Goal: Task Accomplishment & Management: Use online tool/utility

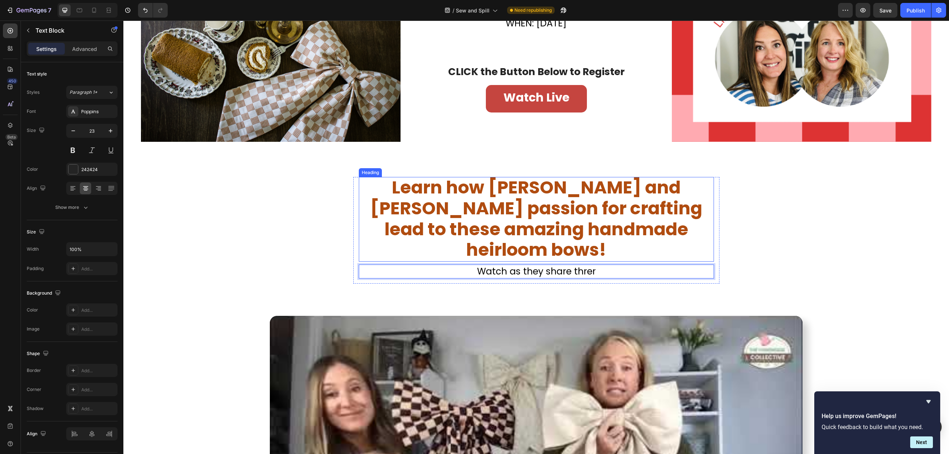
scroll to position [0, 0]
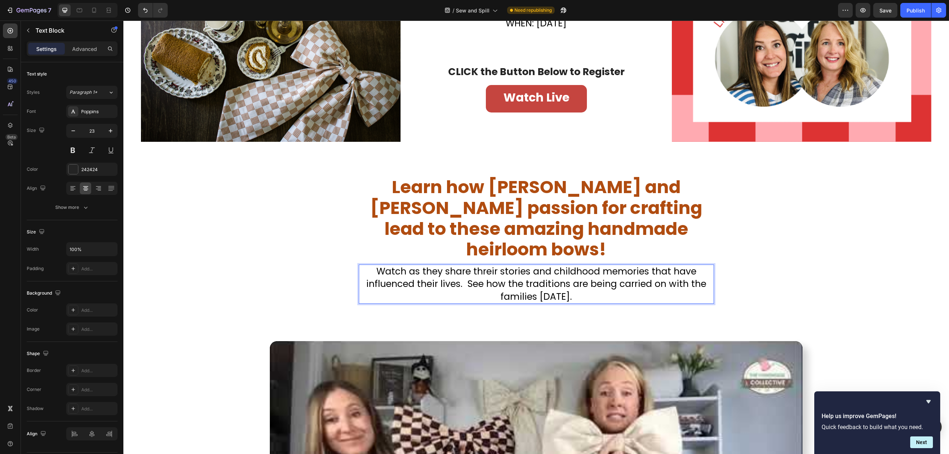
click at [481, 265] on span "Watch as they share threir stories and childhood memories that have influenced …" at bounding box center [536, 284] width 340 height 38
click at [625, 265] on span "Watch as they share their stories and childhood memories that have influenced t…" at bounding box center [536, 284] width 340 height 38
click at [629, 236] on span "Learn how [PERSON_NAME] and [PERSON_NAME] passion for crafting lead to these am…" at bounding box center [536, 218] width 332 height 87
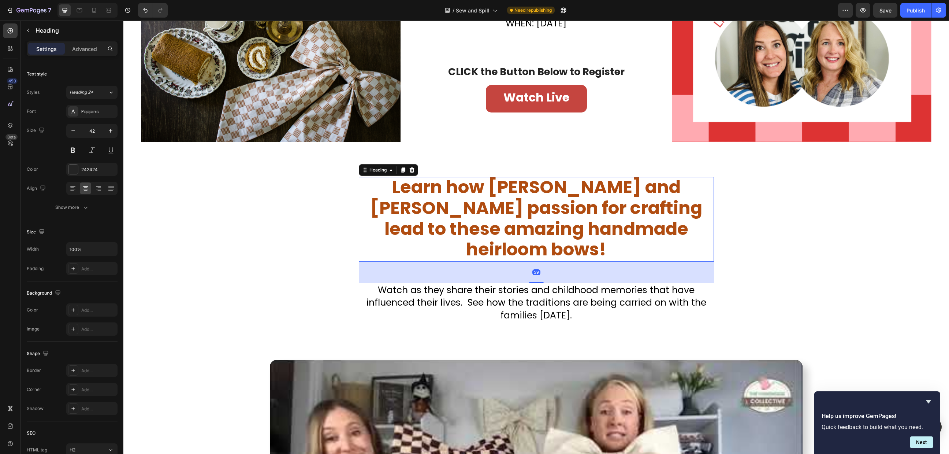
drag, startPoint x: 537, startPoint y: 240, endPoint x: 543, endPoint y: 259, distance: 19.5
click at [543, 261] on div "59" at bounding box center [536, 261] width 355 height 0
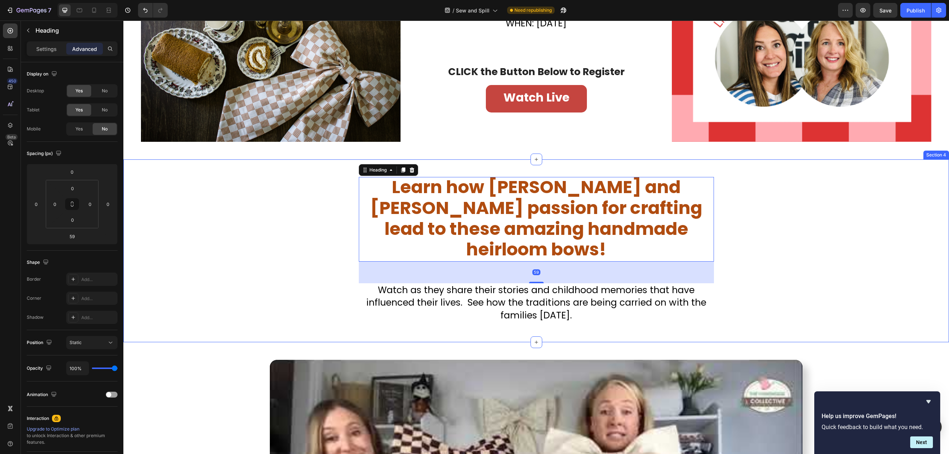
click at [573, 312] on div "⁠⁠⁠⁠⁠⁠⁠ Learn how [PERSON_NAME] and [PERSON_NAME] passion for crafting lead to …" at bounding box center [536, 250] width 826 height 183
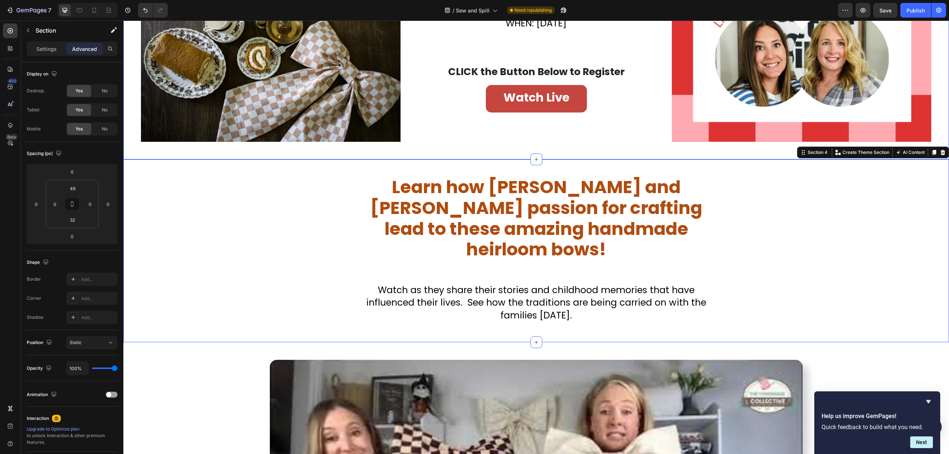
click at [624, 149] on div "Image ⁠⁠⁠⁠⁠⁠⁠ Watch LIVE Heading Don’t Miss Your Chance to Sew This Christmas C…" at bounding box center [536, 57] width 826 height 205
click at [788, 254] on div "⁠⁠⁠⁠⁠⁠⁠ Learn how [PERSON_NAME] and [PERSON_NAME] passion for crafting lead to …" at bounding box center [536, 253] width 826 height 153
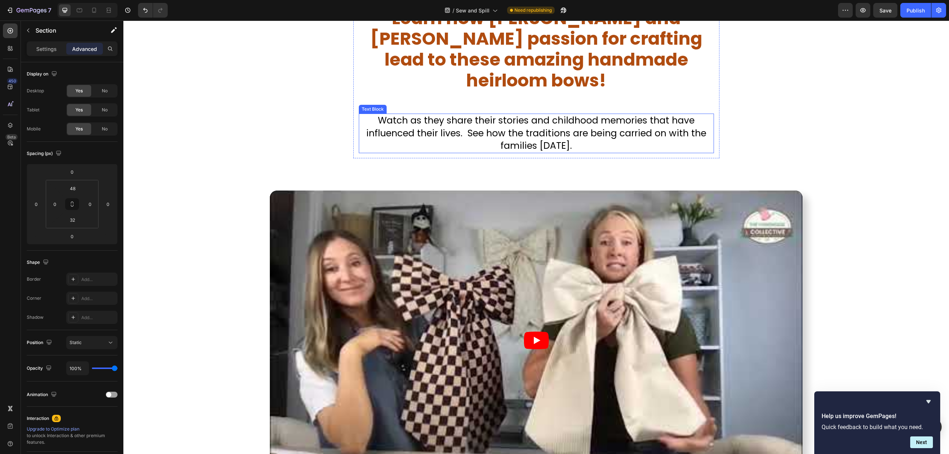
scroll to position [586, 0]
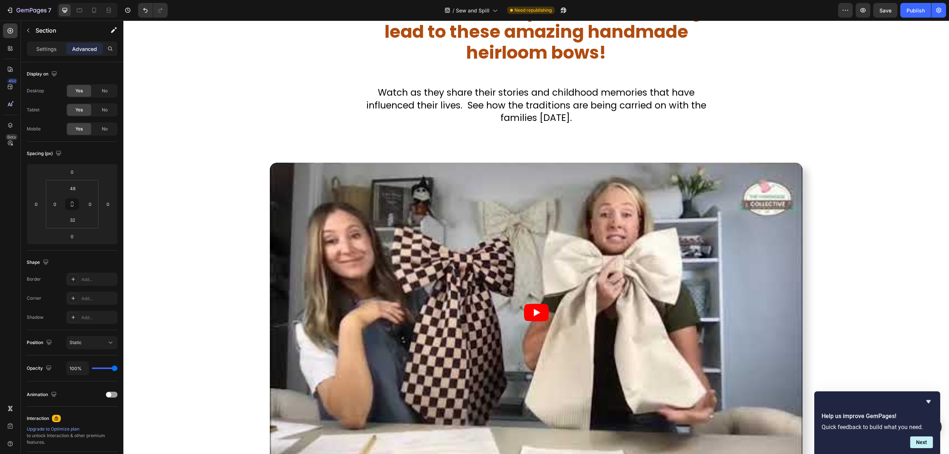
click at [285, 89] on div "Learn how [PERSON_NAME] and [PERSON_NAME] passion for crafting lead to these am…" at bounding box center [536, 56] width 826 height 153
click at [221, 105] on div "Learn how [PERSON_NAME] and [PERSON_NAME] passion for crafting lead to these am…" at bounding box center [536, 53] width 826 height 183
click at [207, 98] on div "Learn how [PERSON_NAME] and [PERSON_NAME] passion for crafting lead to these am…" at bounding box center [536, 56] width 826 height 153
click at [267, 145] on div "Video Section 5" at bounding box center [536, 312] width 826 height 335
click at [335, 145] on div "Learn how [PERSON_NAME] and [PERSON_NAME] passion for crafting lead to these am…" at bounding box center [536, 53] width 826 height 183
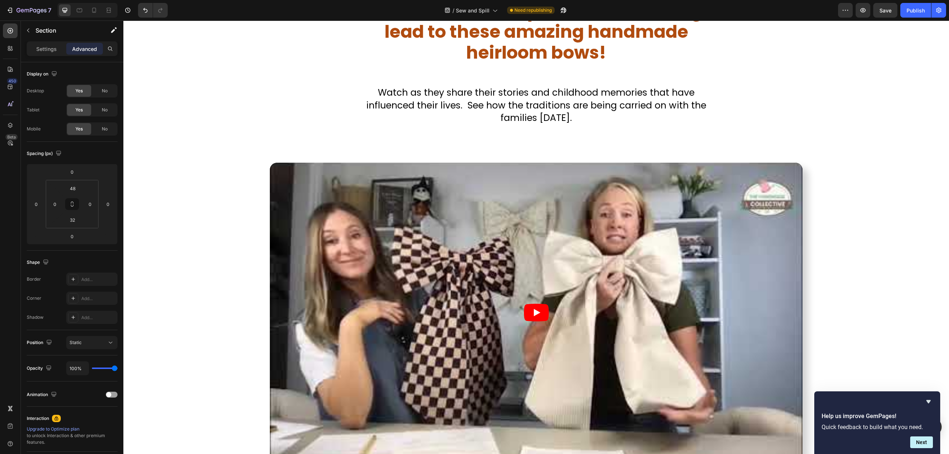
click at [370, 65] on span "Learn how [PERSON_NAME] and [PERSON_NAME] passion for crafting lead to these am…" at bounding box center [536, 21] width 332 height 87
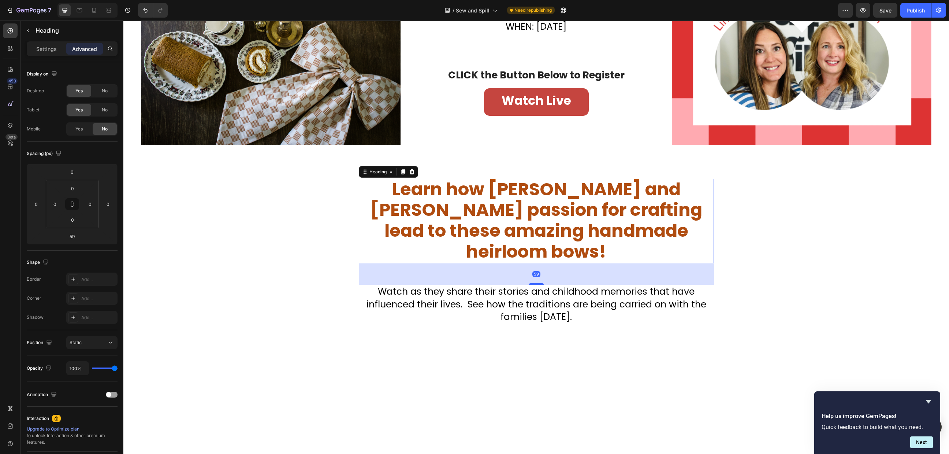
scroll to position [244, 0]
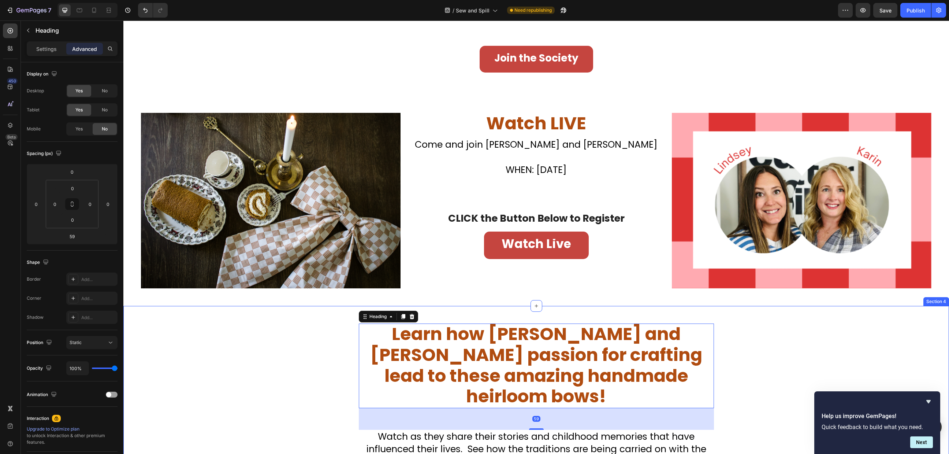
click at [207, 350] on div "Learn how [PERSON_NAME] and [PERSON_NAME] passion for crafting lead to these am…" at bounding box center [536, 399] width 826 height 153
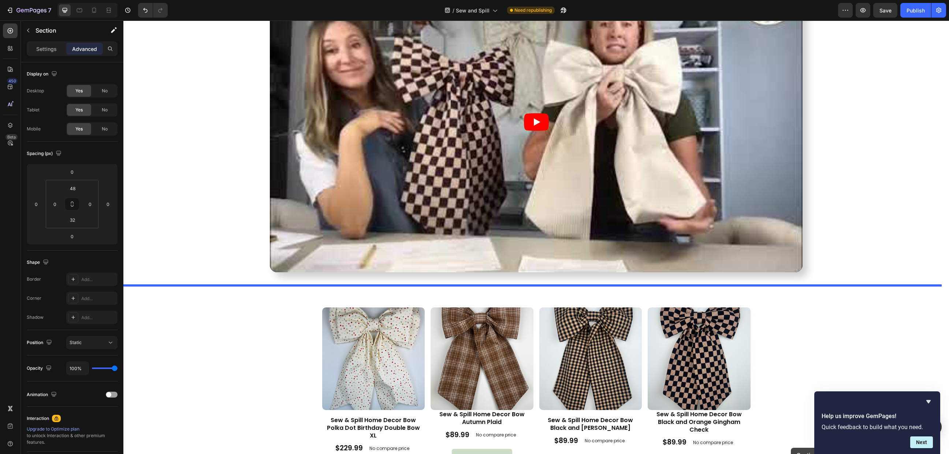
scroll to position [762, 0]
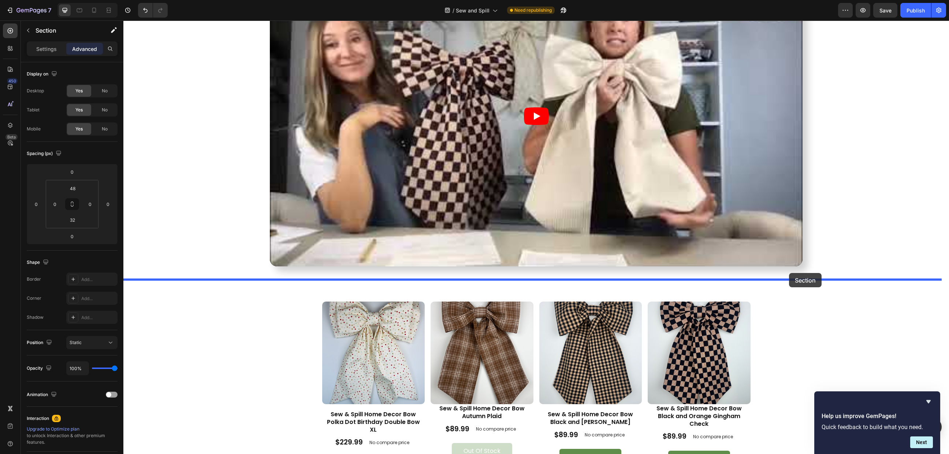
drag, startPoint x: 797, startPoint y: 152, endPoint x: 789, endPoint y: 273, distance: 121.4
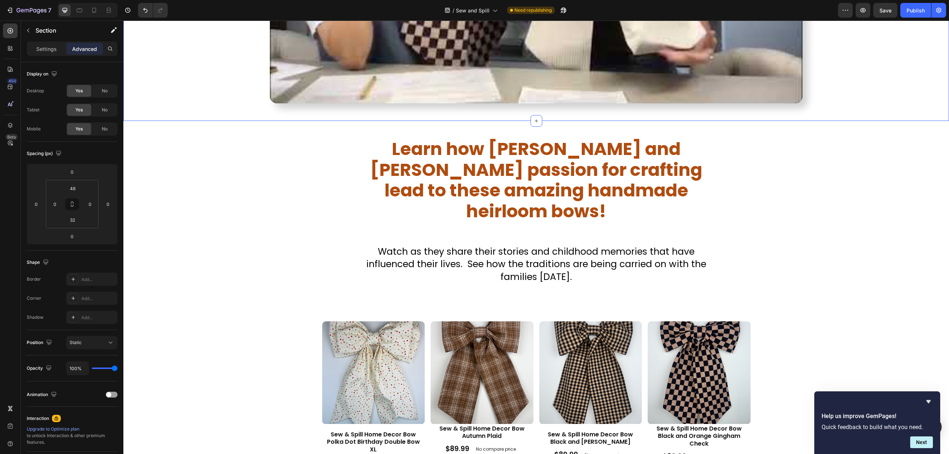
scroll to position [599, 0]
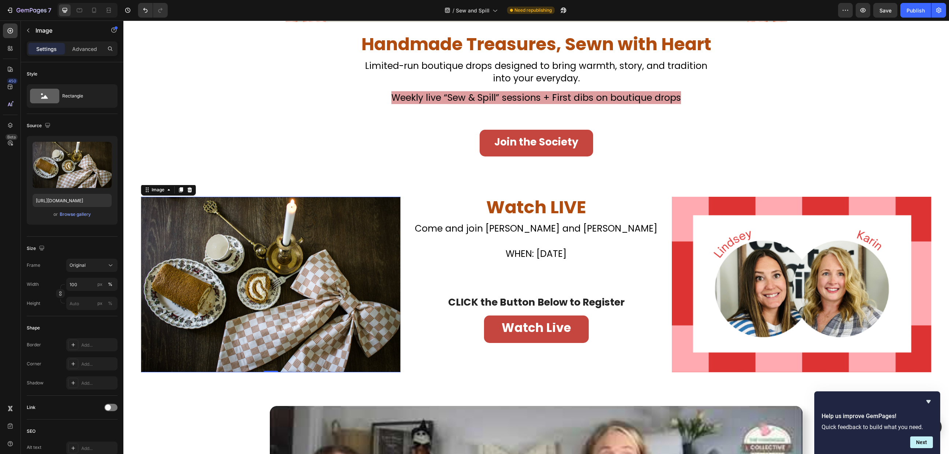
click at [307, 265] on img at bounding box center [271, 284] width 260 height 175
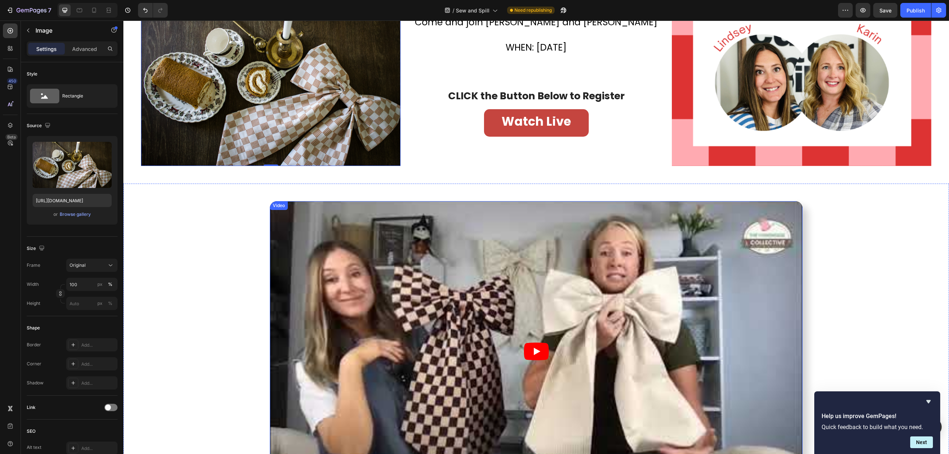
scroll to position [404, 0]
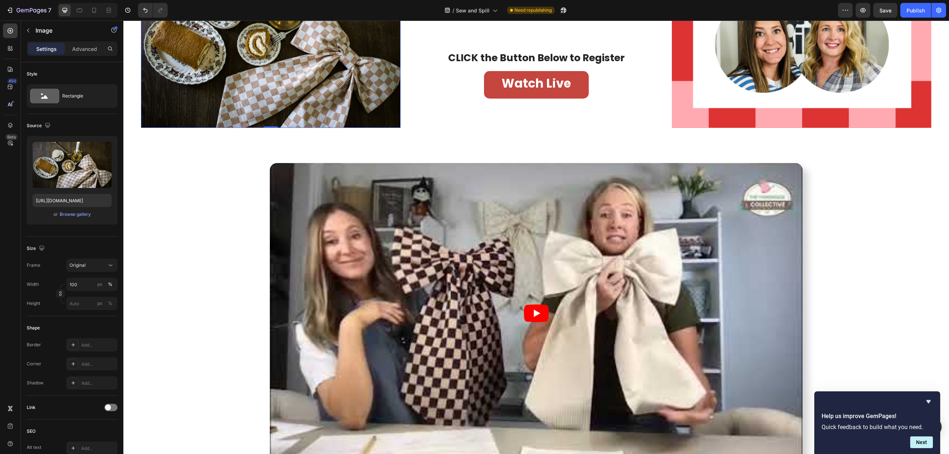
click at [379, 107] on img at bounding box center [271, 39] width 260 height 175
click at [382, 115] on img at bounding box center [271, 39] width 260 height 175
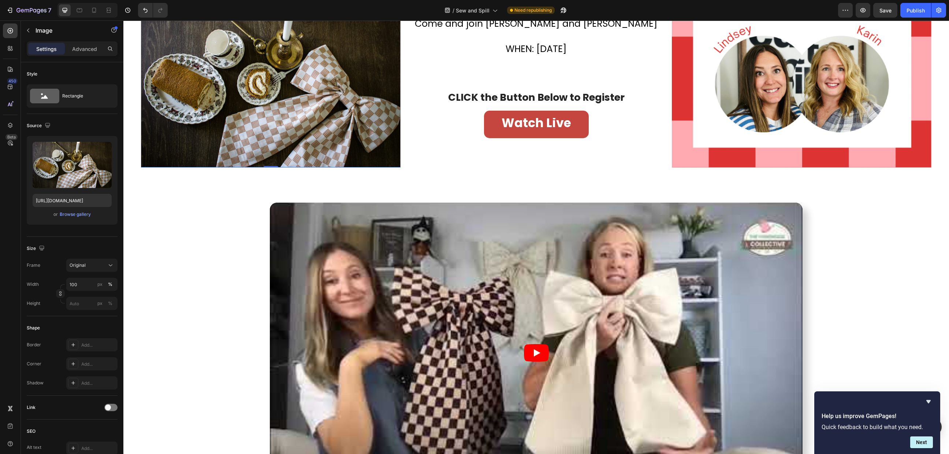
scroll to position [209, 0]
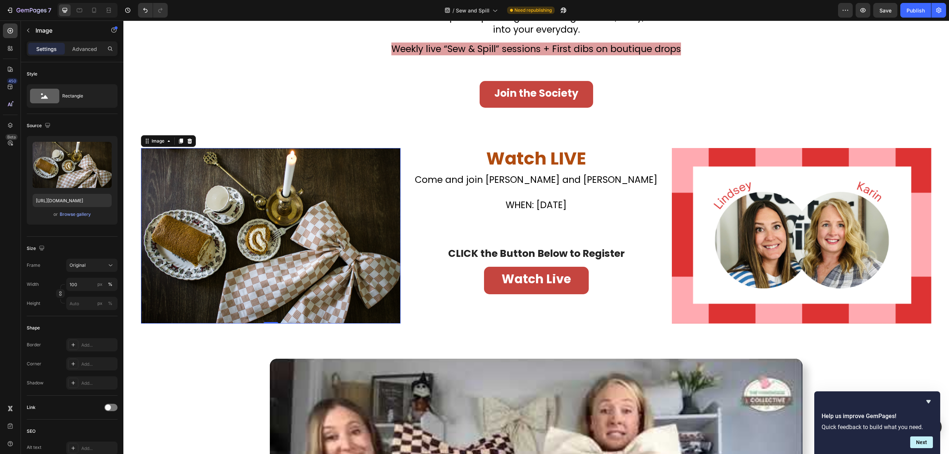
click at [383, 162] on img at bounding box center [271, 235] width 260 height 175
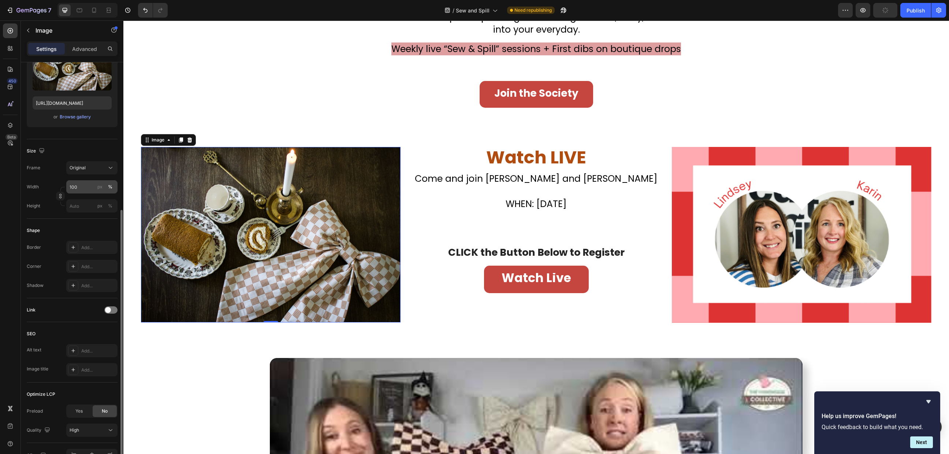
scroll to position [140, 0]
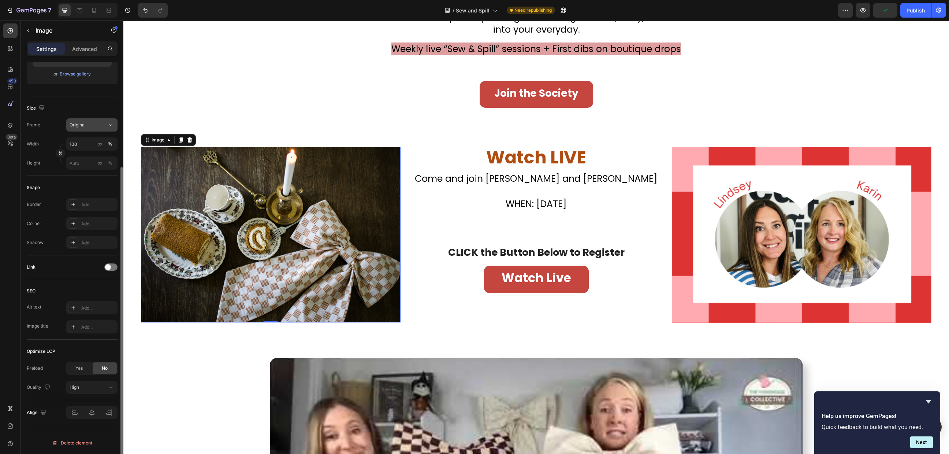
click at [98, 122] on div "Original" at bounding box center [88, 125] width 36 height 7
click at [104, 174] on div "Horizontal" at bounding box center [90, 170] width 42 height 7
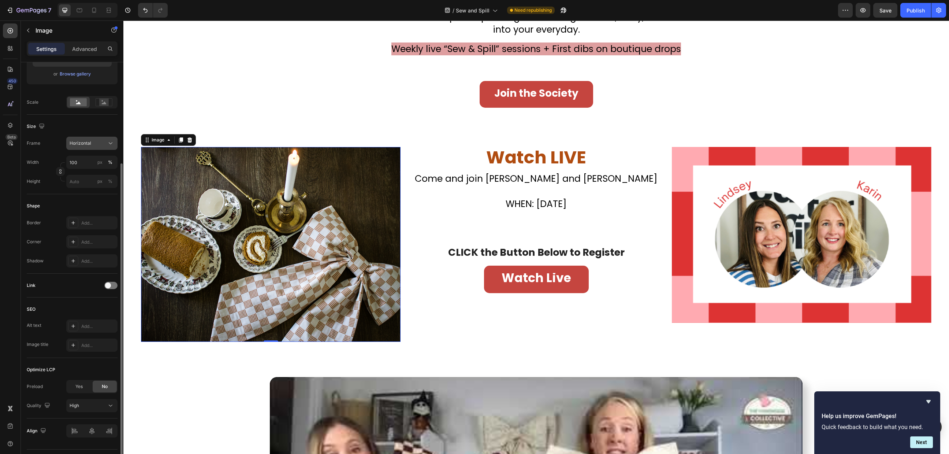
click at [109, 137] on button "Horizontal" at bounding box center [91, 143] width 51 height 13
click at [89, 204] on div "Original" at bounding box center [90, 202] width 42 height 7
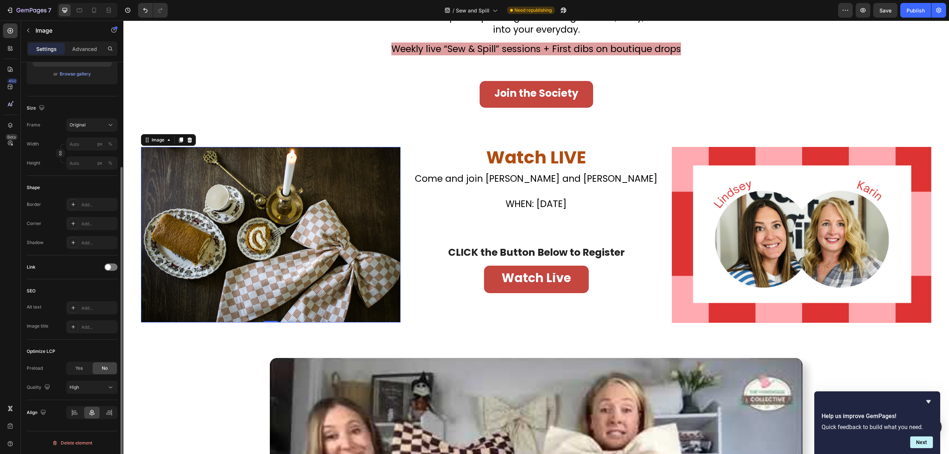
click at [56, 187] on div "Shape" at bounding box center [72, 188] width 91 height 12
click at [72, 204] on icon at bounding box center [73, 204] width 6 height 6
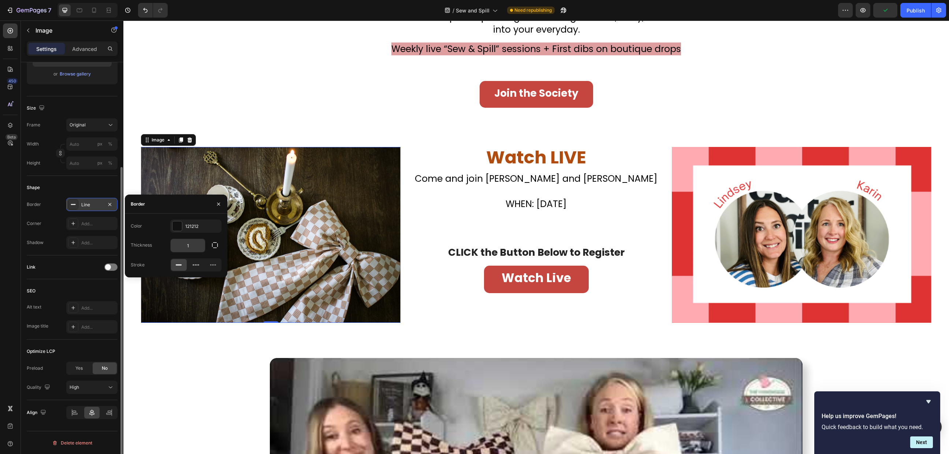
click at [190, 248] on input "1" at bounding box center [188, 245] width 34 height 13
type input "20"
click at [175, 226] on div at bounding box center [177, 226] width 10 height 10
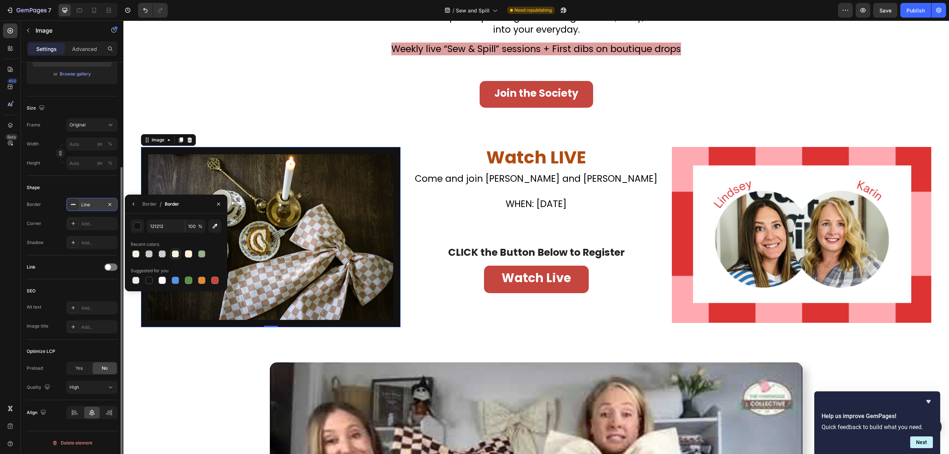
click at [175, 254] on div at bounding box center [175, 253] width 7 height 7
type input "FFF0DD"
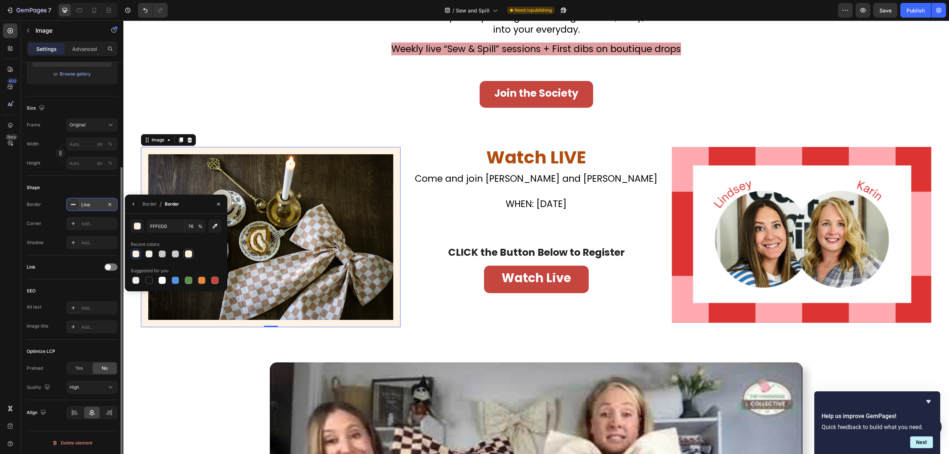
click at [186, 254] on div at bounding box center [188, 253] width 7 height 7
type input "100"
click at [160, 281] on div at bounding box center [162, 279] width 7 height 7
type input "FFFFFF"
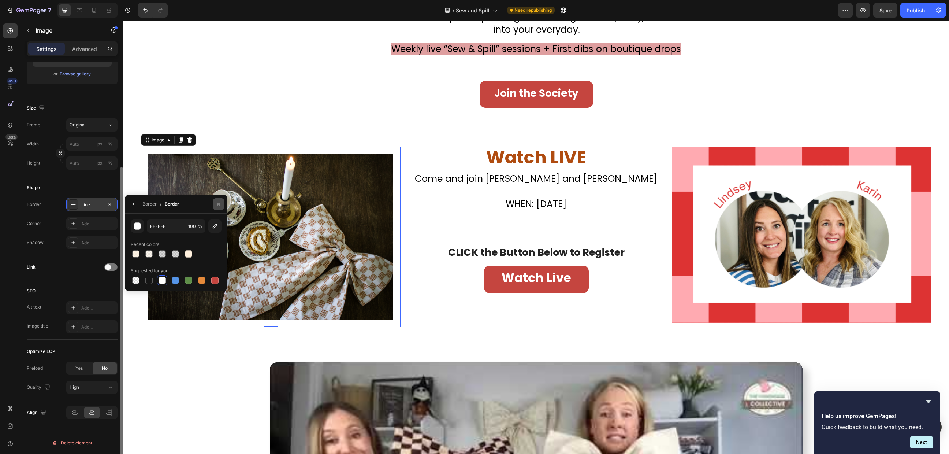
click at [217, 206] on icon "button" at bounding box center [219, 204] width 6 height 6
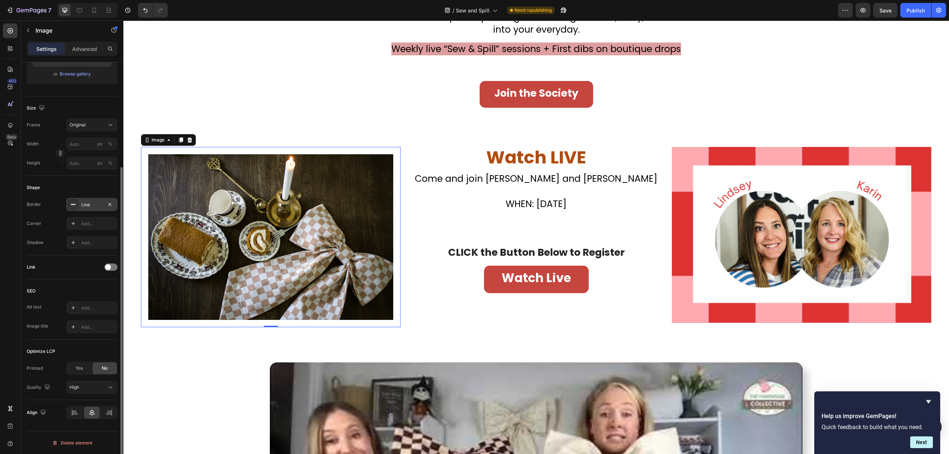
click at [76, 201] on div at bounding box center [73, 204] width 10 height 10
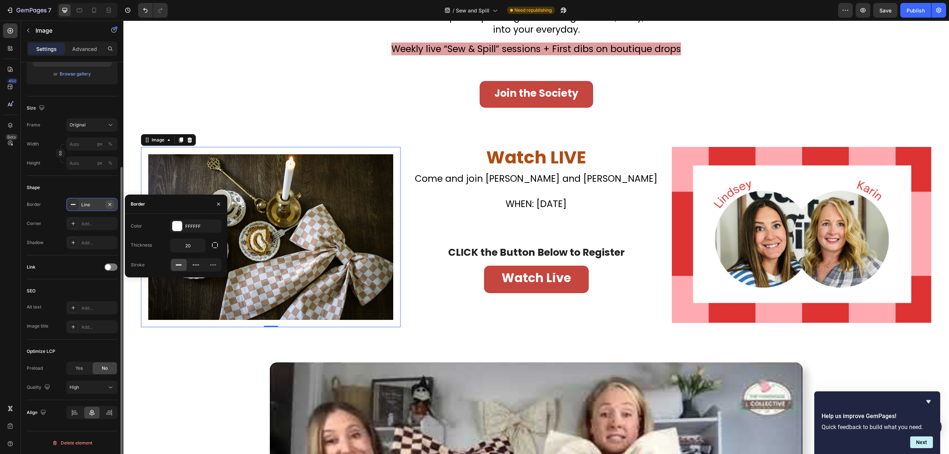
click at [108, 205] on icon "button" at bounding box center [110, 204] width 6 height 6
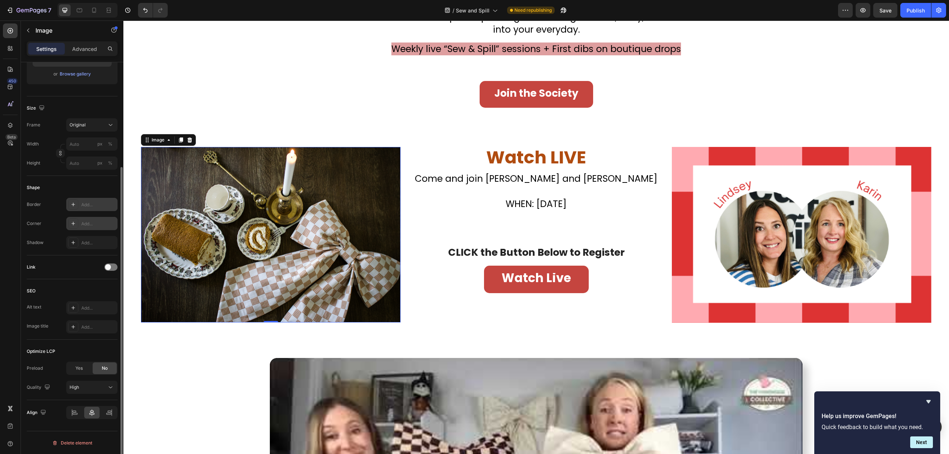
click at [71, 221] on icon at bounding box center [73, 223] width 6 height 6
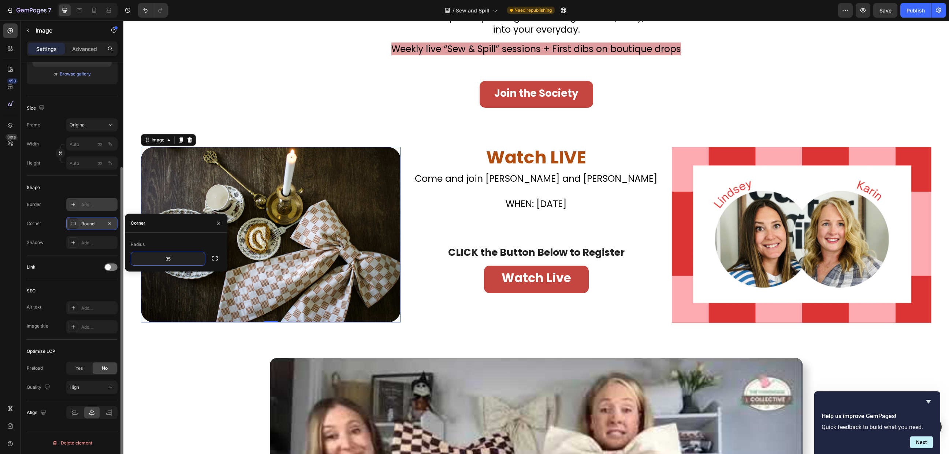
type input "36"
click at [86, 255] on div "Link" at bounding box center [72, 267] width 91 height 24
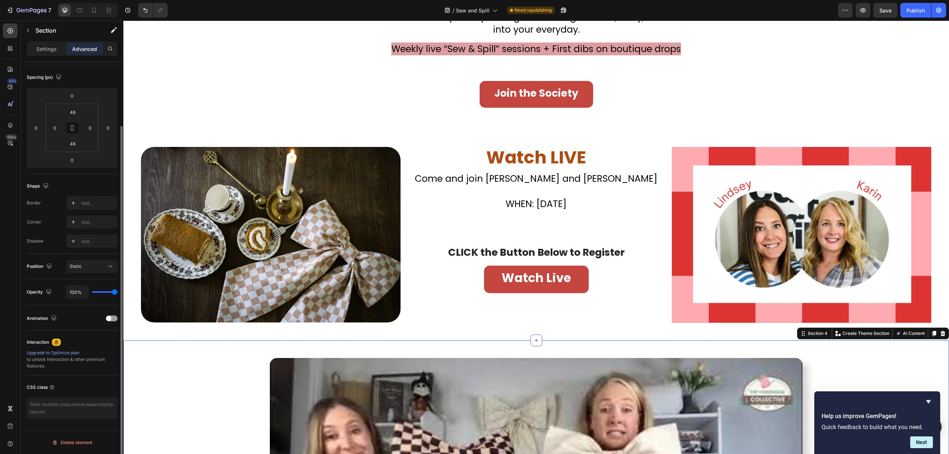
scroll to position [0, 0]
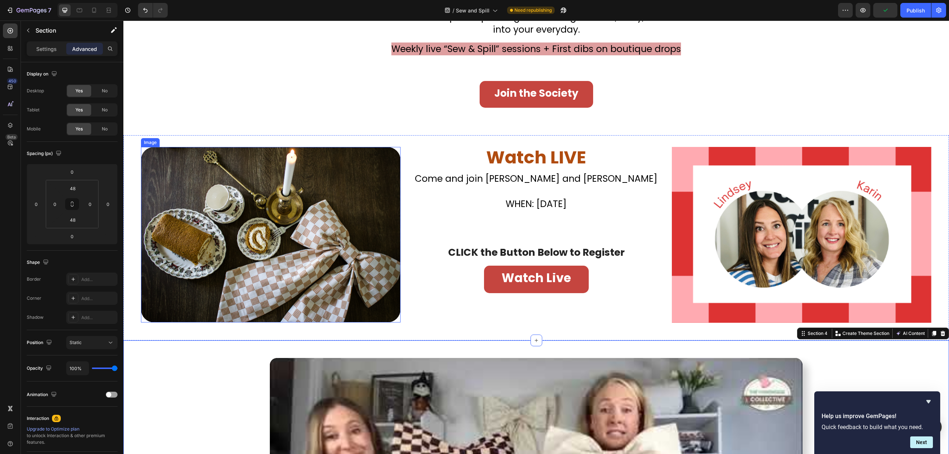
click at [381, 306] on img at bounding box center [271, 234] width 260 height 175
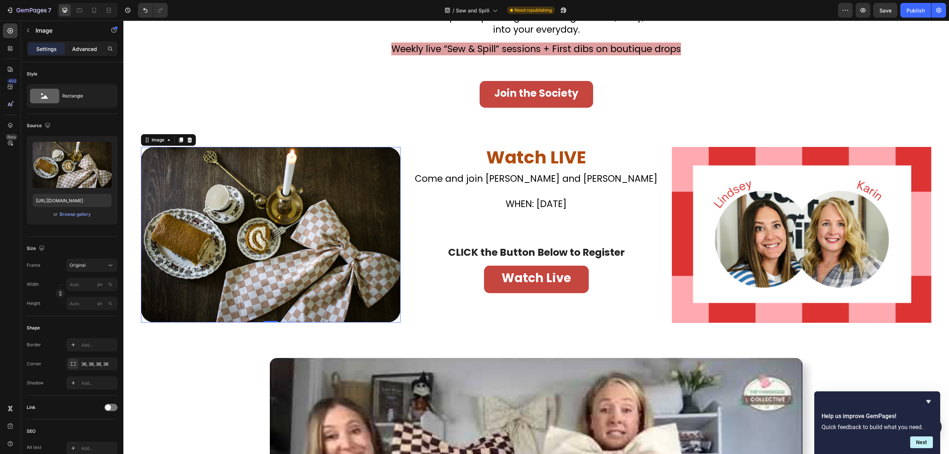
click at [79, 48] on p "Advanced" at bounding box center [84, 49] width 25 height 8
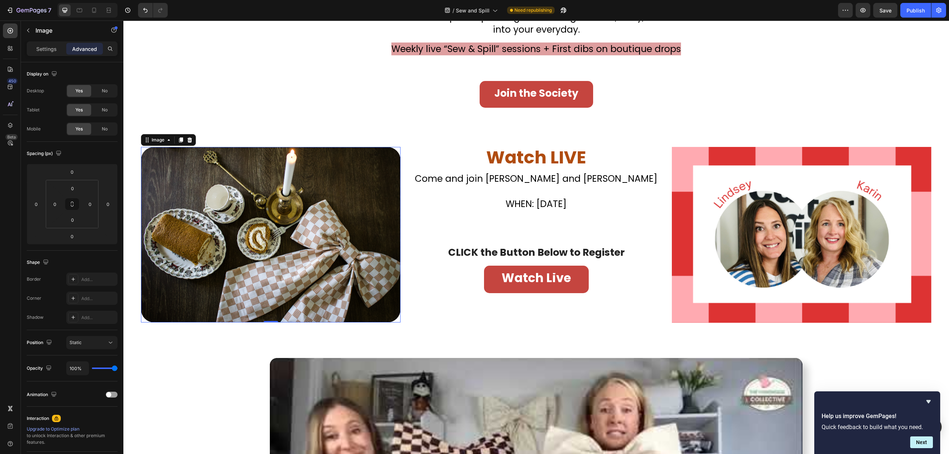
click at [164, 305] on img at bounding box center [271, 234] width 260 height 175
click at [44, 50] on p "Settings" at bounding box center [46, 49] width 21 height 8
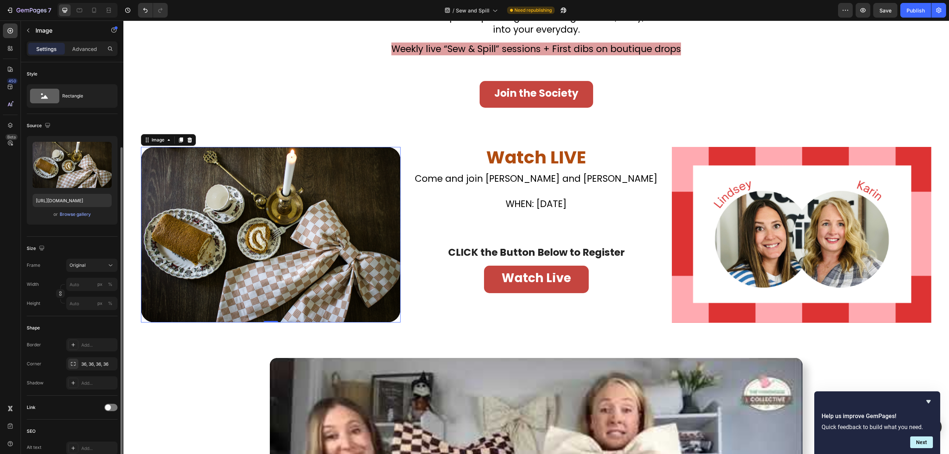
scroll to position [49, 0]
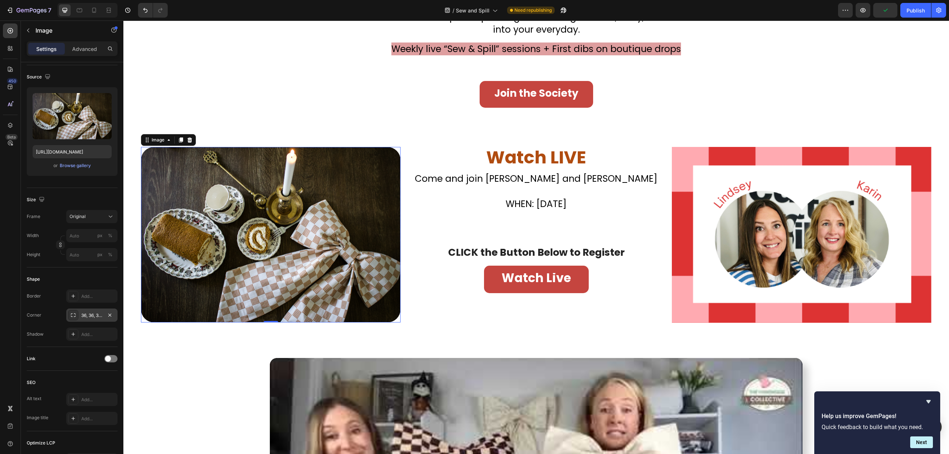
click at [75, 313] on icon at bounding box center [73, 315] width 5 height 4
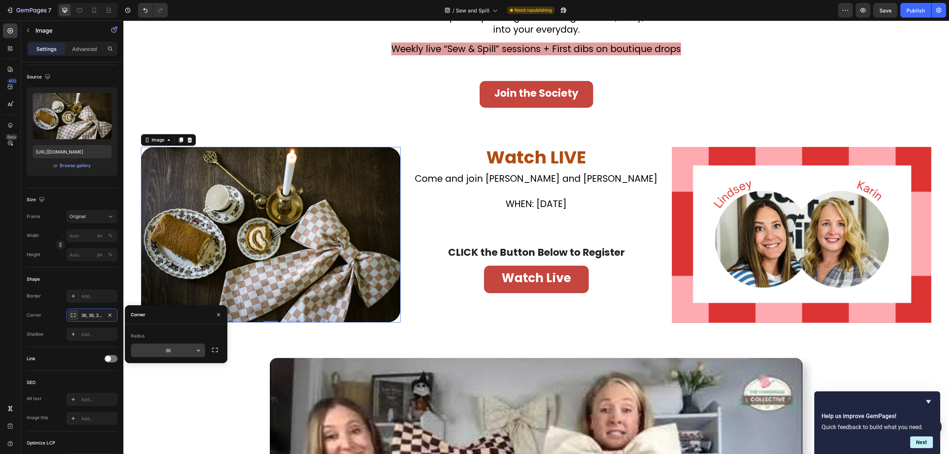
click at [165, 350] on input "36" at bounding box center [168, 349] width 74 height 13
type input "20"
drag, startPoint x: 665, startPoint y: 303, endPoint x: 671, endPoint y: 306, distance: 6.9
click at [668, 303] on div "Image 0 Watch LIVE Heading Don’t Miss Your Chance to Sew This Christmas Classic…" at bounding box center [536, 237] width 826 height 205
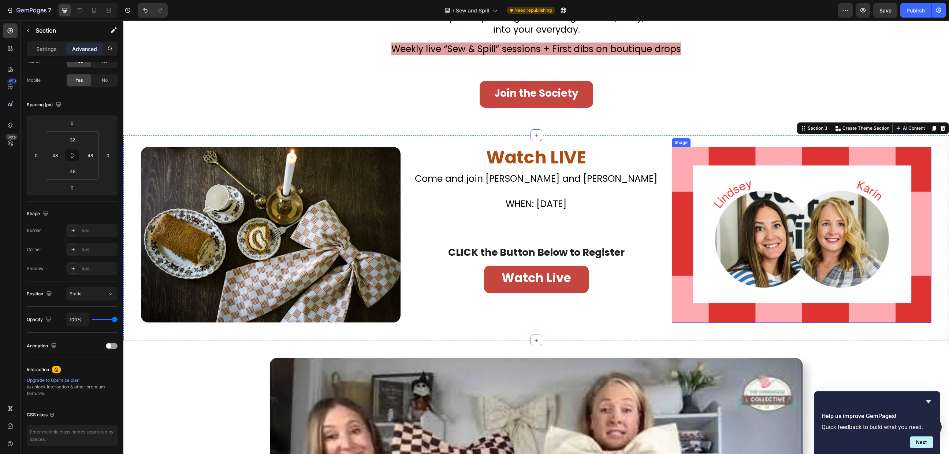
click at [673, 308] on img at bounding box center [802, 235] width 260 height 176
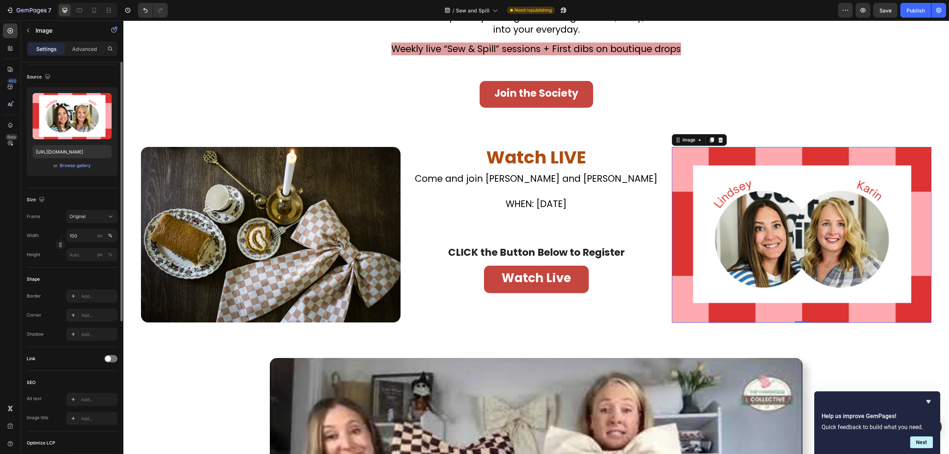
scroll to position [0, 0]
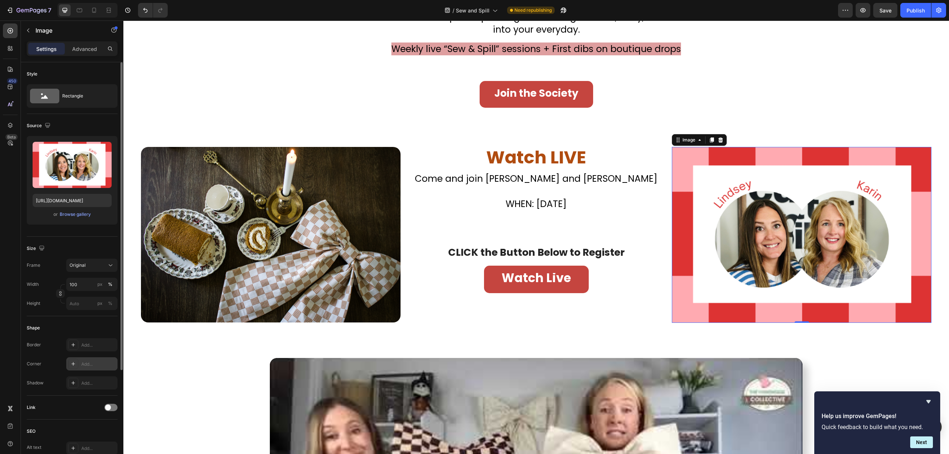
click at [70, 362] on icon at bounding box center [73, 364] width 6 height 6
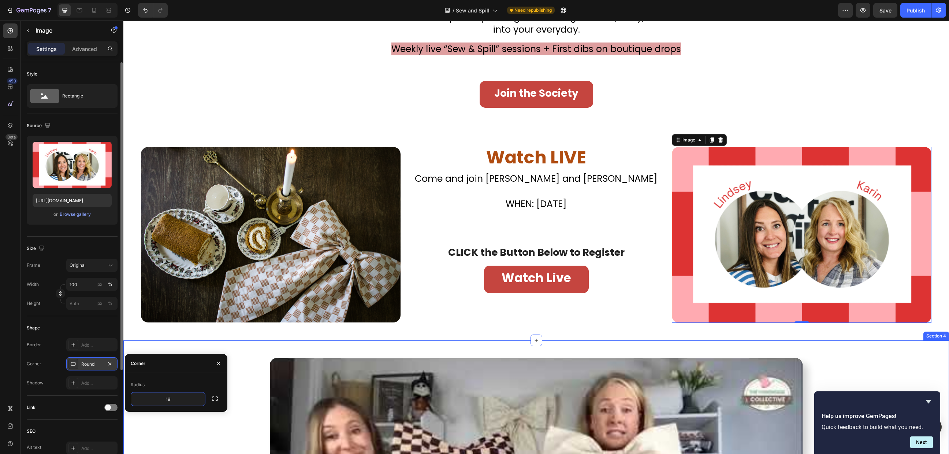
type input "20"
click at [457, 315] on div "Watch LIVE Heading Don’t Miss Your Chance to Sew This Christmas Classic Heading…" at bounding box center [536, 235] width 260 height 176
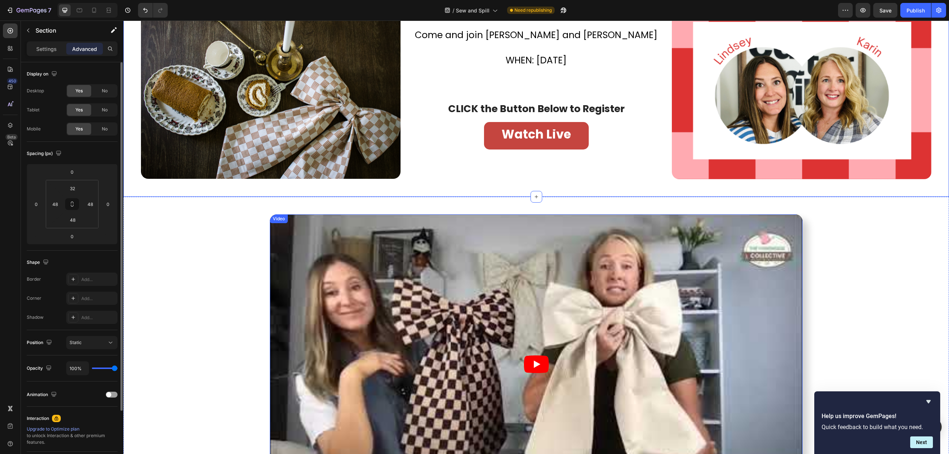
scroll to position [355, 0]
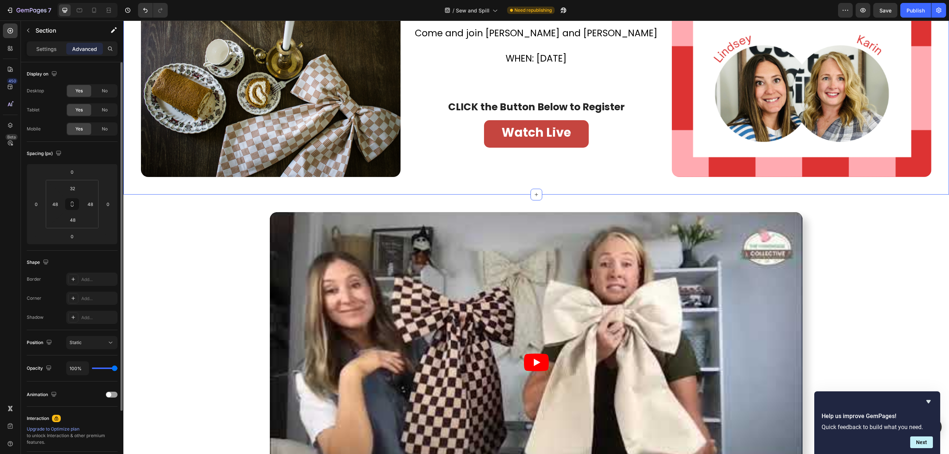
click at [552, 189] on div "Image Watch LIVE Heading Don’t Miss Your Chance to Sew This Christmas Classic H…" at bounding box center [536, 92] width 826 height 205
click at [554, 198] on div "Video Section 4" at bounding box center [536, 361] width 826 height 335
click at [75, 186] on input "48" at bounding box center [72, 188] width 15 height 11
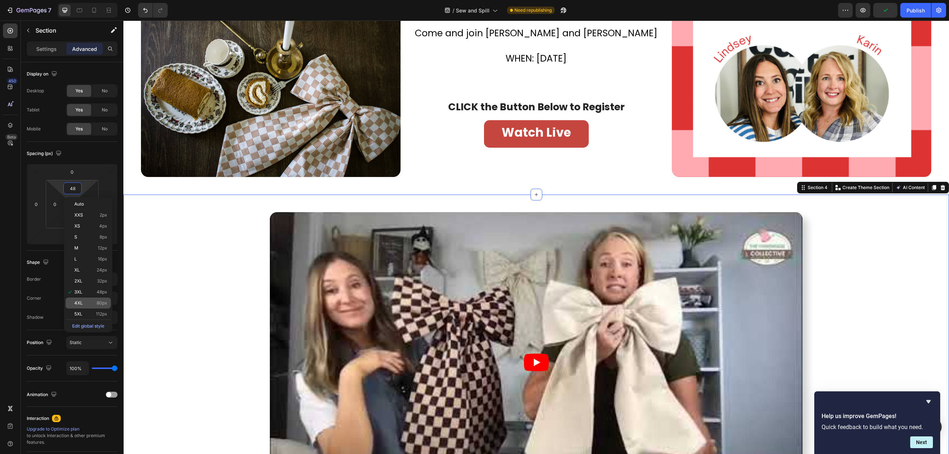
click at [86, 300] on p "4XL 80px" at bounding box center [90, 302] width 33 height 5
type input "80"
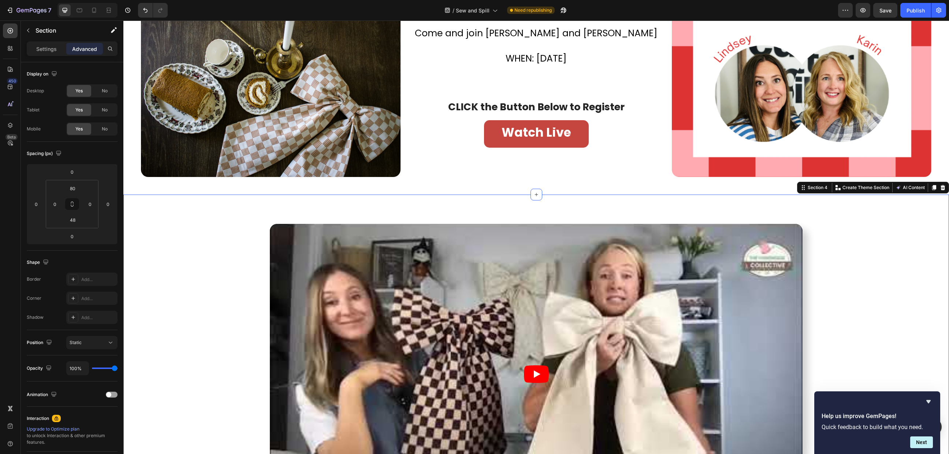
click at [138, 265] on div "Video" at bounding box center [536, 373] width 826 height 299
click at [606, 180] on div "Image Watch LIVE Heading Don’t Miss Your Chance to Sew This Christmas Classic H…" at bounding box center [536, 92] width 826 height 205
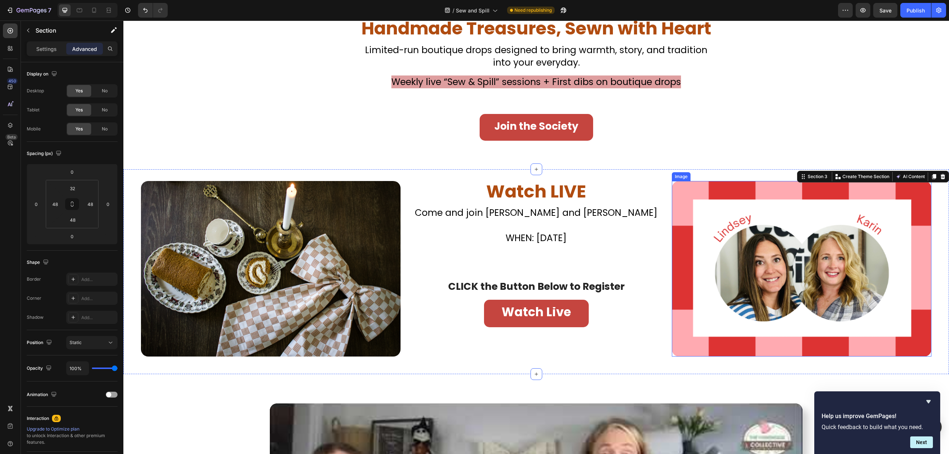
scroll to position [160, 0]
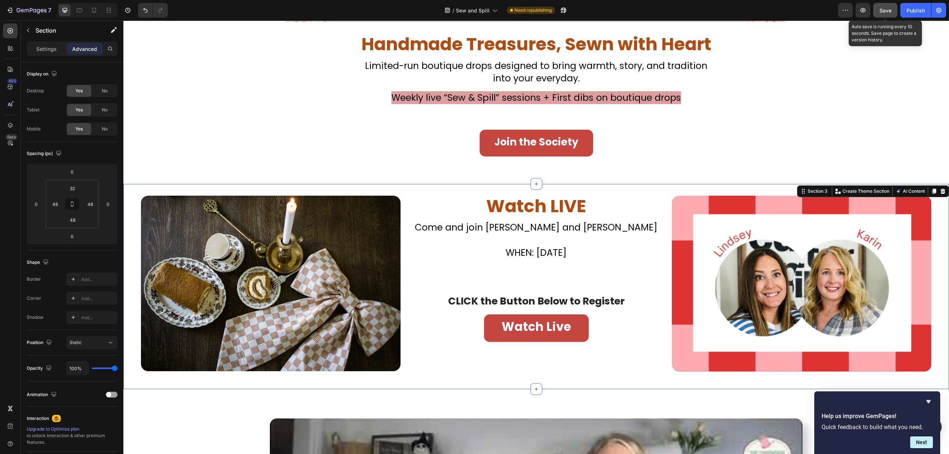
click at [887, 13] on div "Save" at bounding box center [885, 11] width 12 height 8
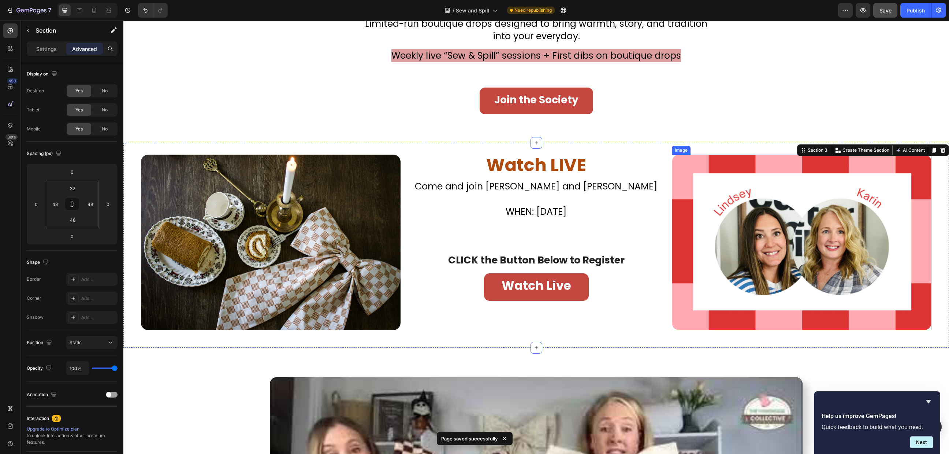
scroll to position [209, 0]
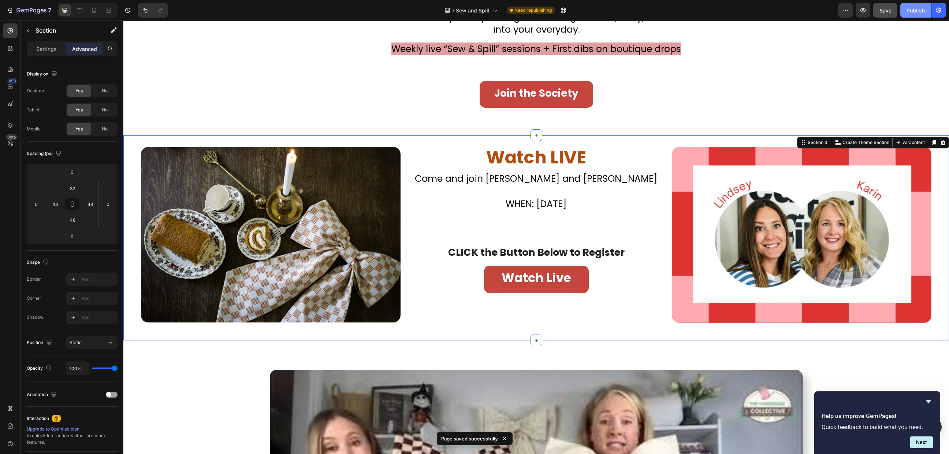
click at [911, 14] on button "Publish" at bounding box center [915, 10] width 31 height 15
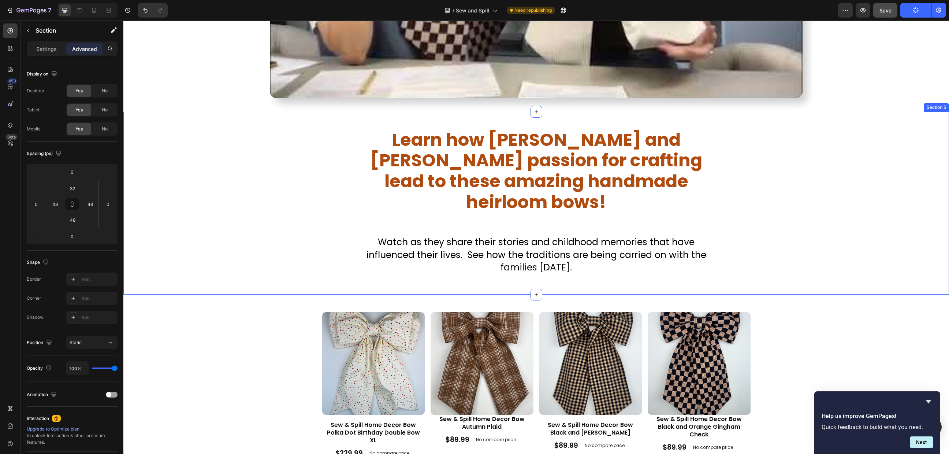
scroll to position [746, 0]
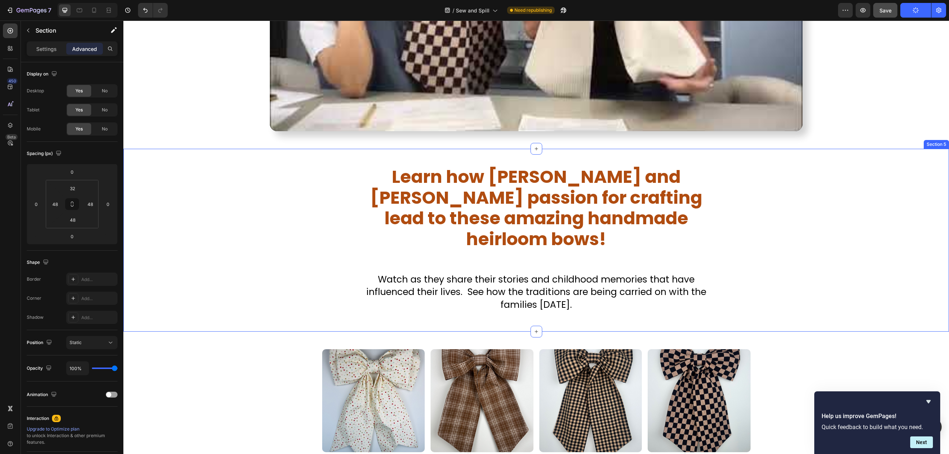
click at [708, 160] on div "Learn how [PERSON_NAME] and [PERSON_NAME] passion for crafting lead to these am…" at bounding box center [536, 240] width 826 height 183
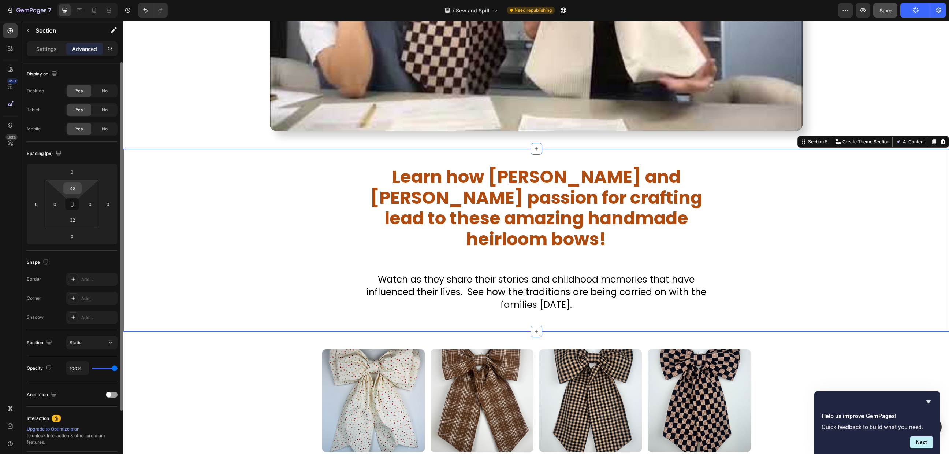
click at [78, 189] on input "48" at bounding box center [72, 188] width 15 height 11
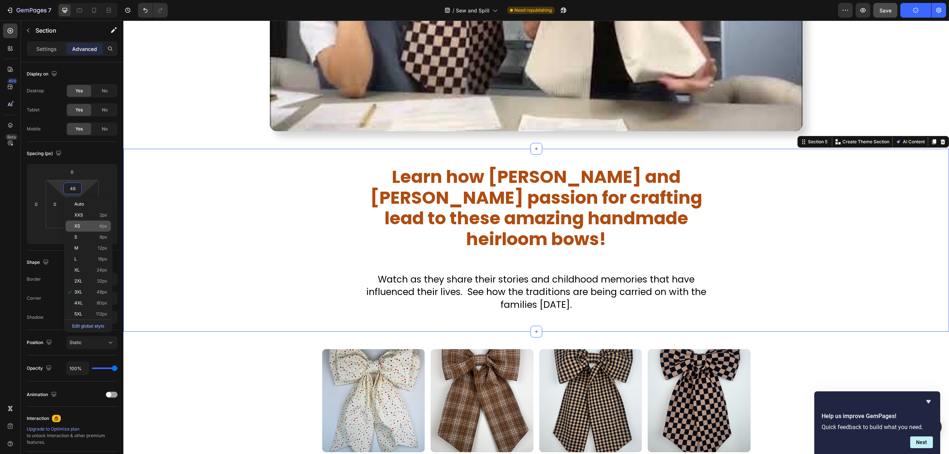
click at [94, 227] on p "XS 4px" at bounding box center [90, 225] width 33 height 5
type input "4"
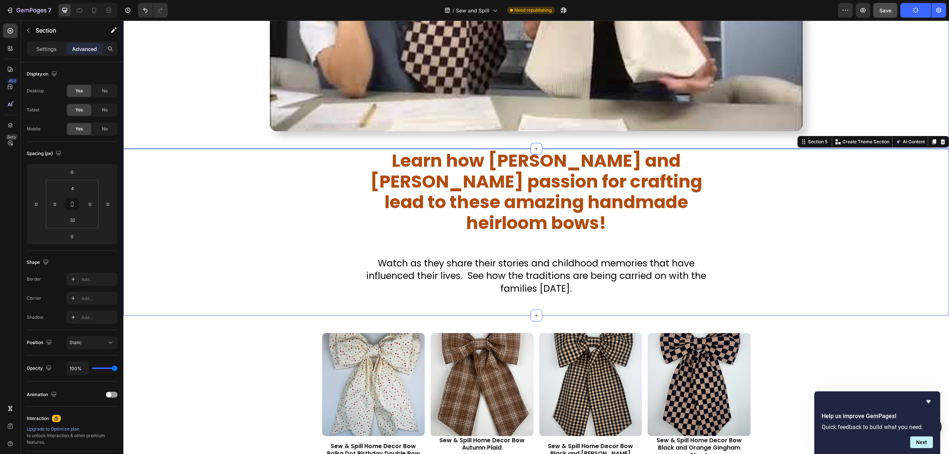
click at [686, 190] on h2 "Learn how [PERSON_NAME] and [PERSON_NAME] passion for crafting lead to these am…" at bounding box center [536, 192] width 355 height 84
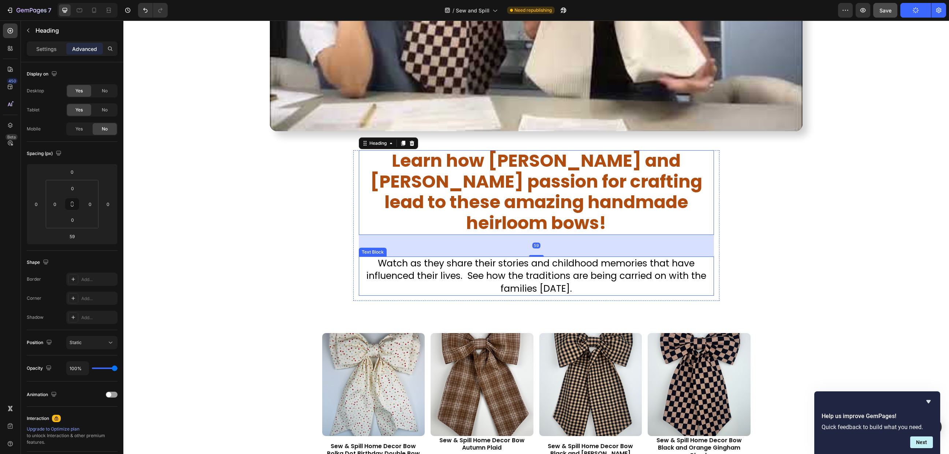
click at [709, 257] on p "Watch as they share their stories and childhood memories that have influenced t…" at bounding box center [536, 276] width 354 height 38
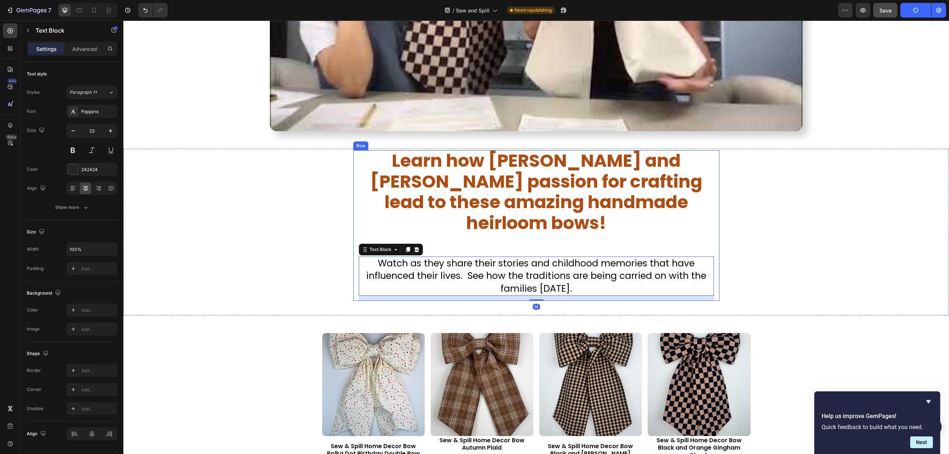
click at [711, 225] on div "Learn how [PERSON_NAME] and [PERSON_NAME] passion for crafting lead to these am…" at bounding box center [536, 225] width 366 height 150
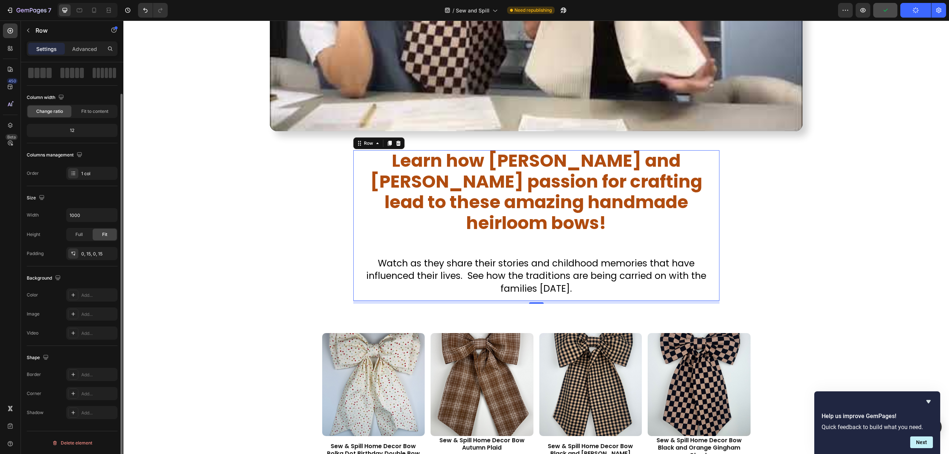
scroll to position [0, 0]
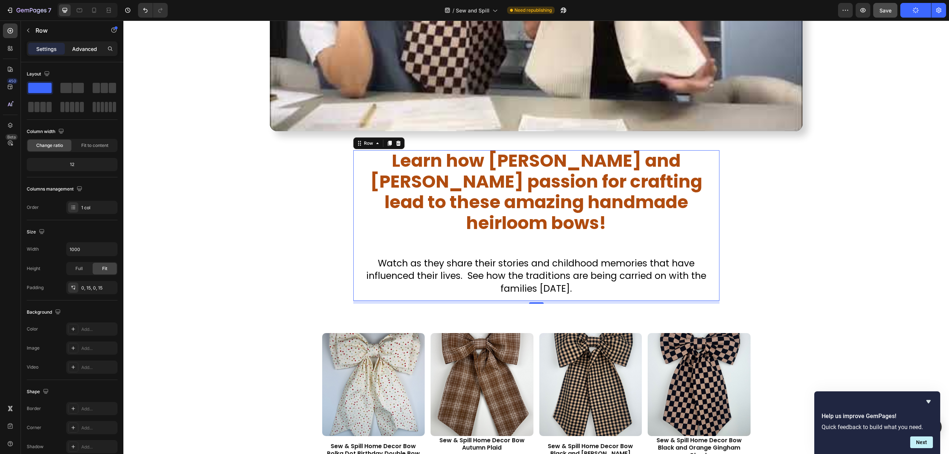
click at [82, 48] on p "Advanced" at bounding box center [84, 49] width 25 height 8
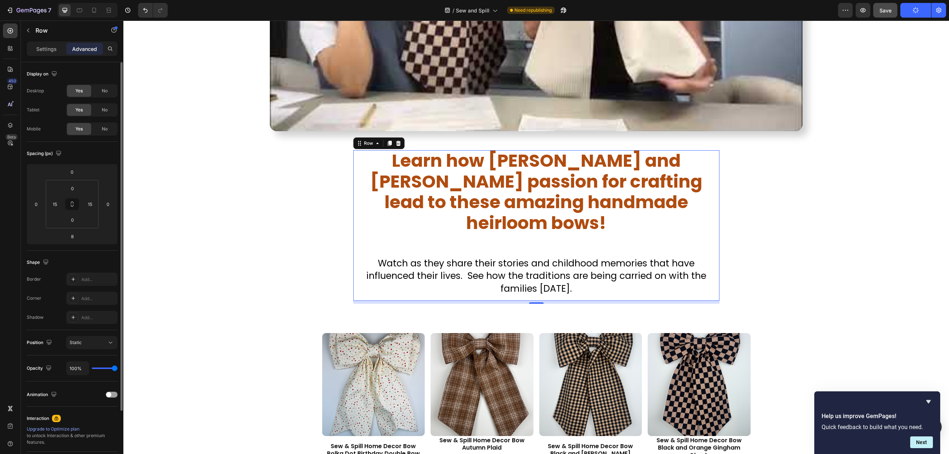
click at [44, 45] on p "Settings" at bounding box center [46, 49] width 21 height 8
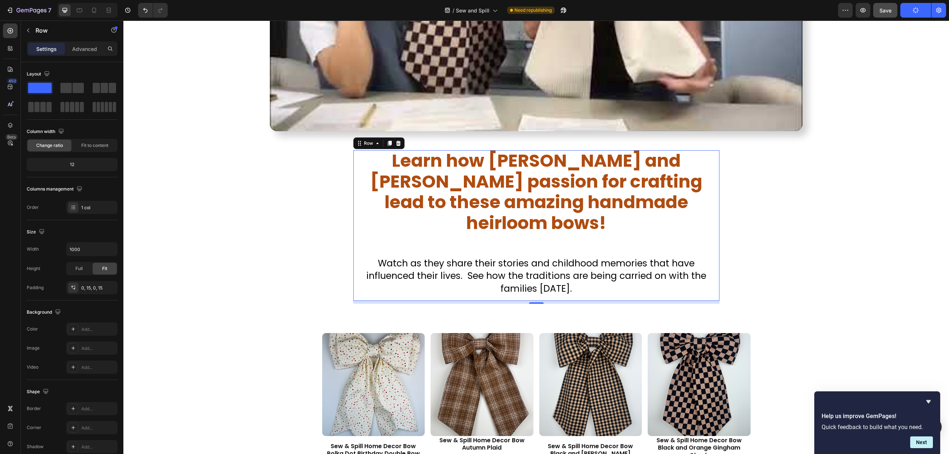
click at [707, 221] on div "Learn how [PERSON_NAME] and [PERSON_NAME] passion for crafting lead to these am…" at bounding box center [536, 225] width 355 height 150
click at [715, 224] on div "Learn how [PERSON_NAME] and [PERSON_NAME] passion for crafting lead to these am…" at bounding box center [536, 225] width 366 height 150
click at [714, 224] on div "Learn how [PERSON_NAME] and [PERSON_NAME] passion for crafting lead to these am…" at bounding box center [536, 225] width 366 height 150
click at [725, 228] on div "Learn how [PERSON_NAME] and [PERSON_NAME] passion for crafting lead to these am…" at bounding box center [536, 226] width 826 height 153
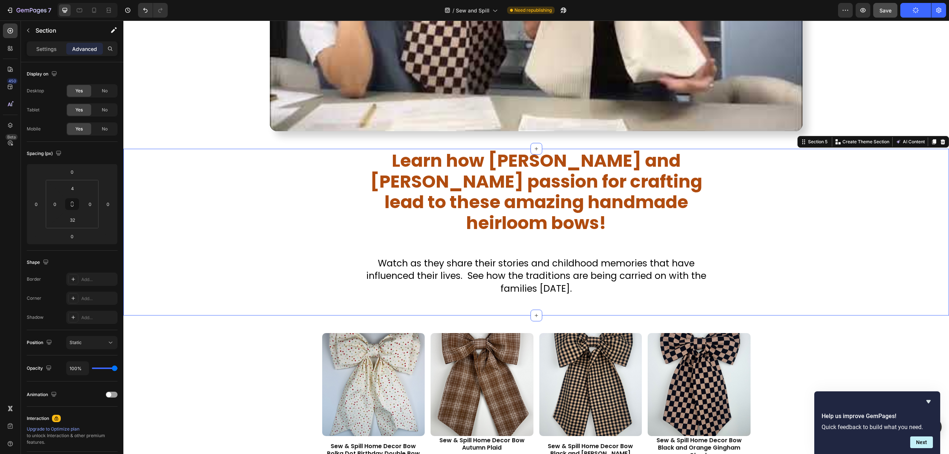
click at [742, 228] on div "Learn how [PERSON_NAME] and [PERSON_NAME] passion for crafting lead to these am…" at bounding box center [536, 226] width 826 height 153
click at [48, 49] on p "Settings" at bounding box center [46, 49] width 21 height 8
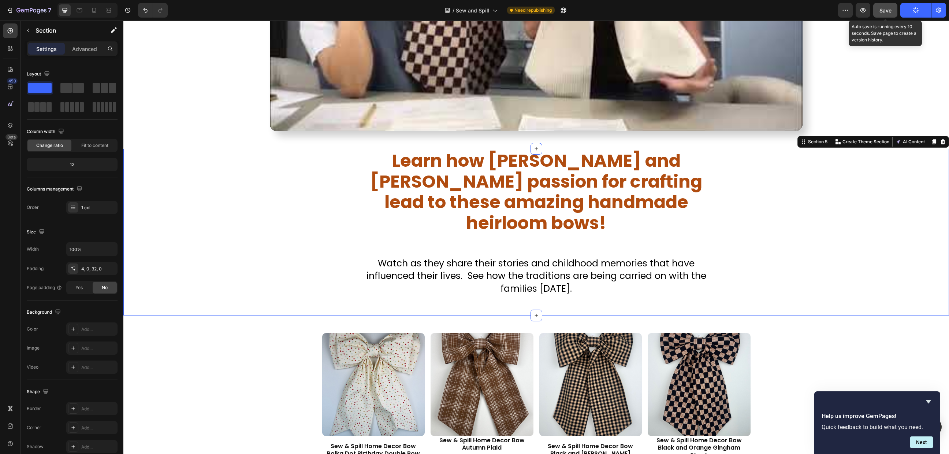
click at [886, 8] on span "Save" at bounding box center [885, 10] width 12 height 6
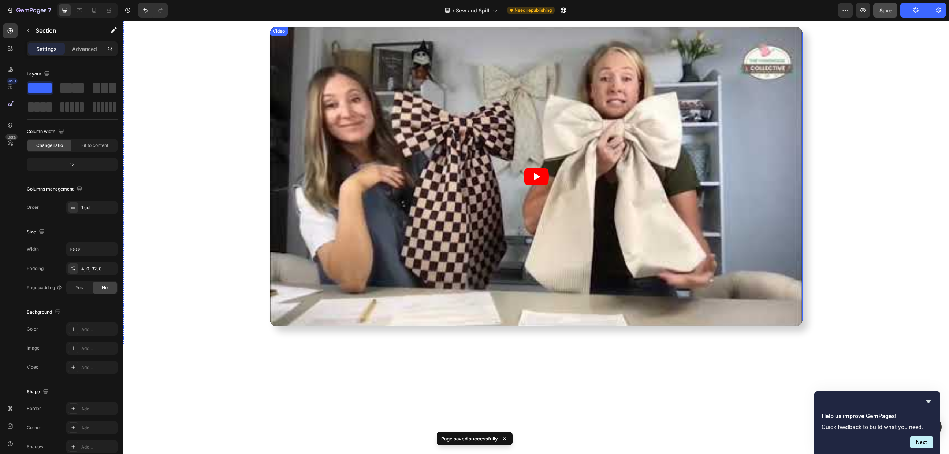
scroll to position [355, 0]
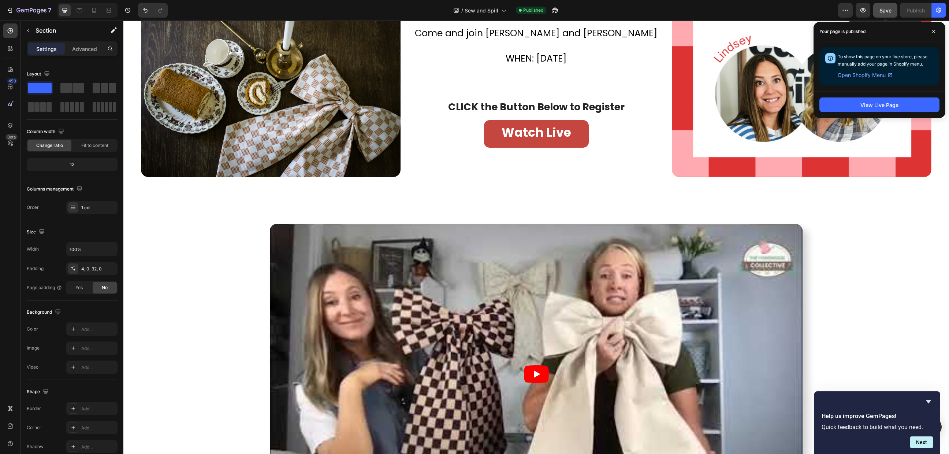
click at [888, 15] on button "Save" at bounding box center [885, 10] width 24 height 15
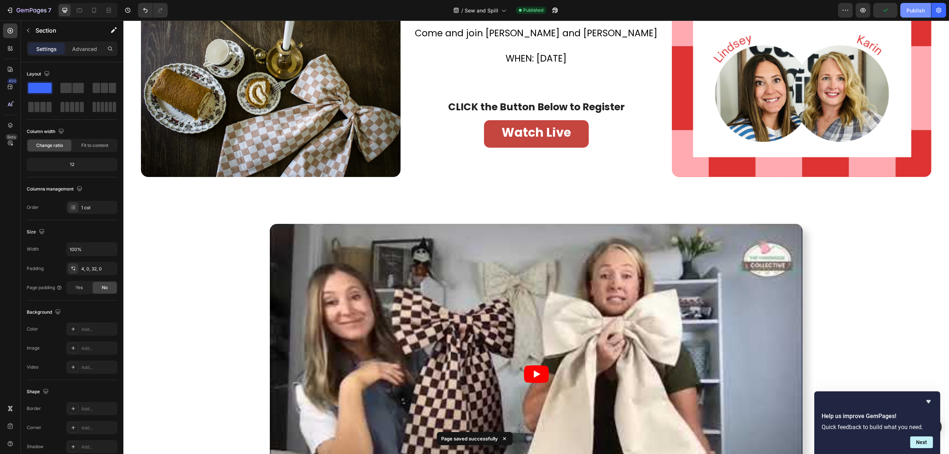
click at [916, 8] on div "Publish" at bounding box center [915, 11] width 18 height 8
